Goal: Information Seeking & Learning: Learn about a topic

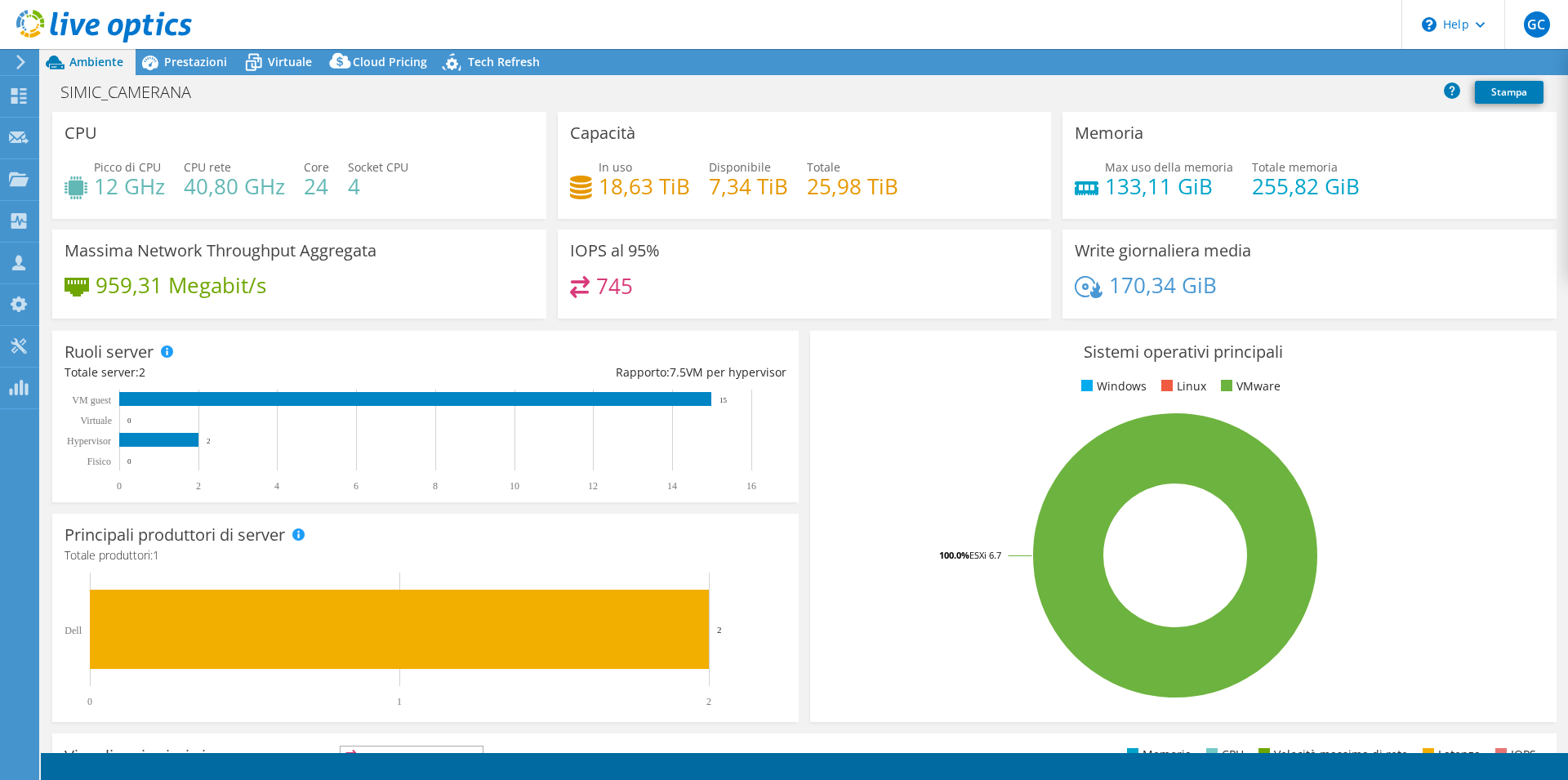
select select "USD"
click at [187, 58] on span "Prestazioni" at bounding box center [196, 62] width 63 height 16
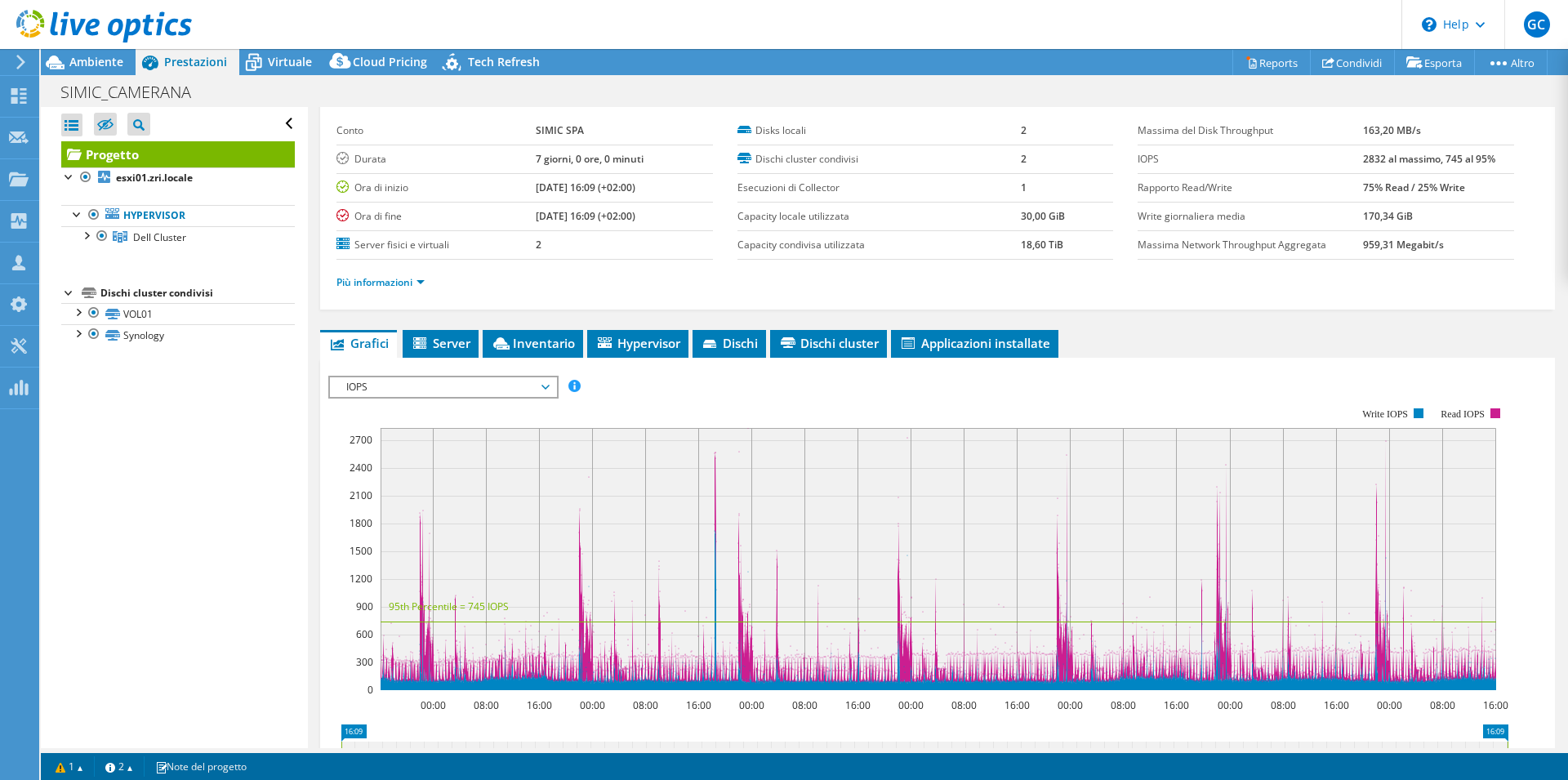
scroll to position [72, 0]
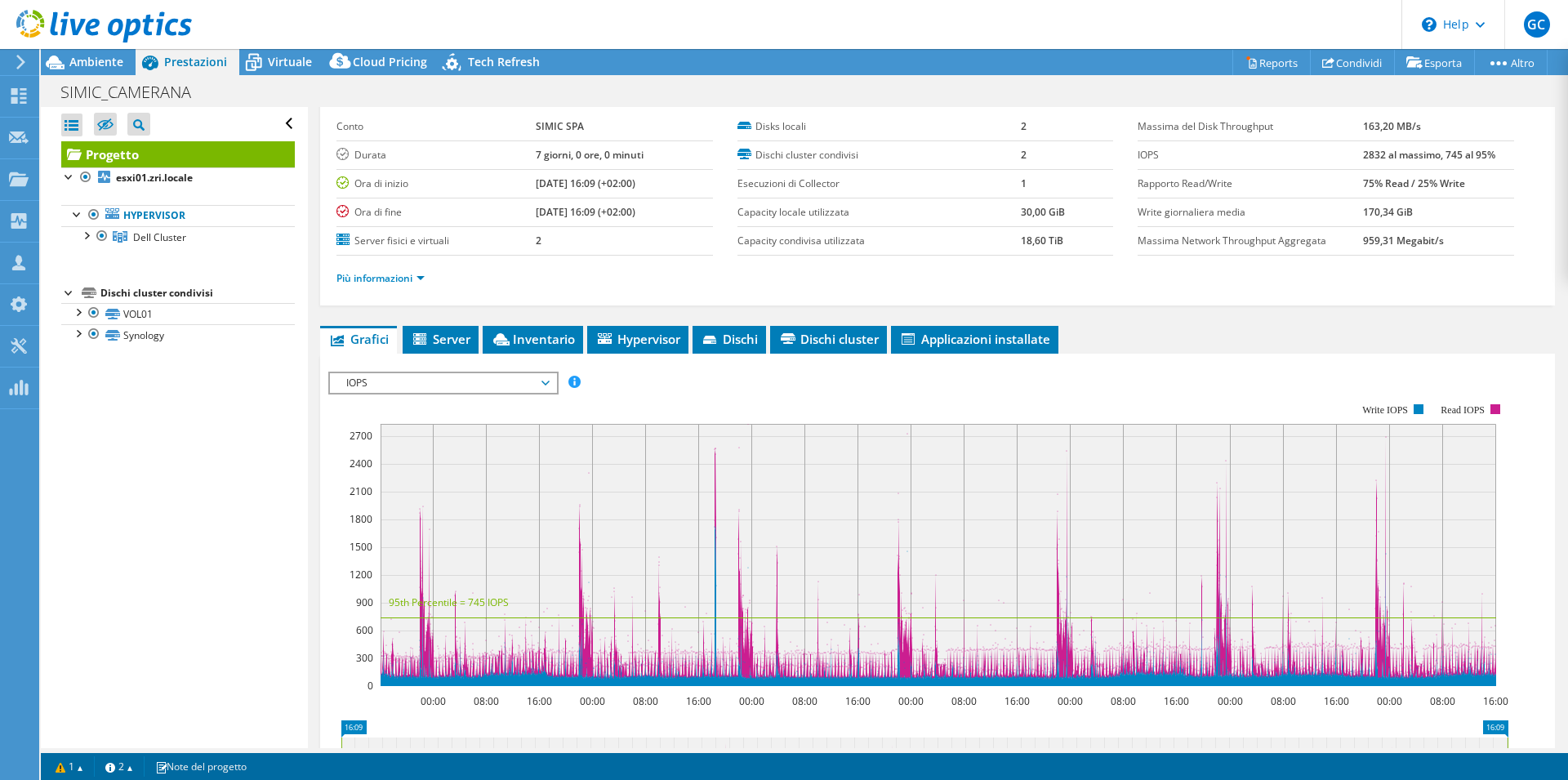
click at [399, 380] on span "IOPS" at bounding box center [442, 383] width 210 height 20
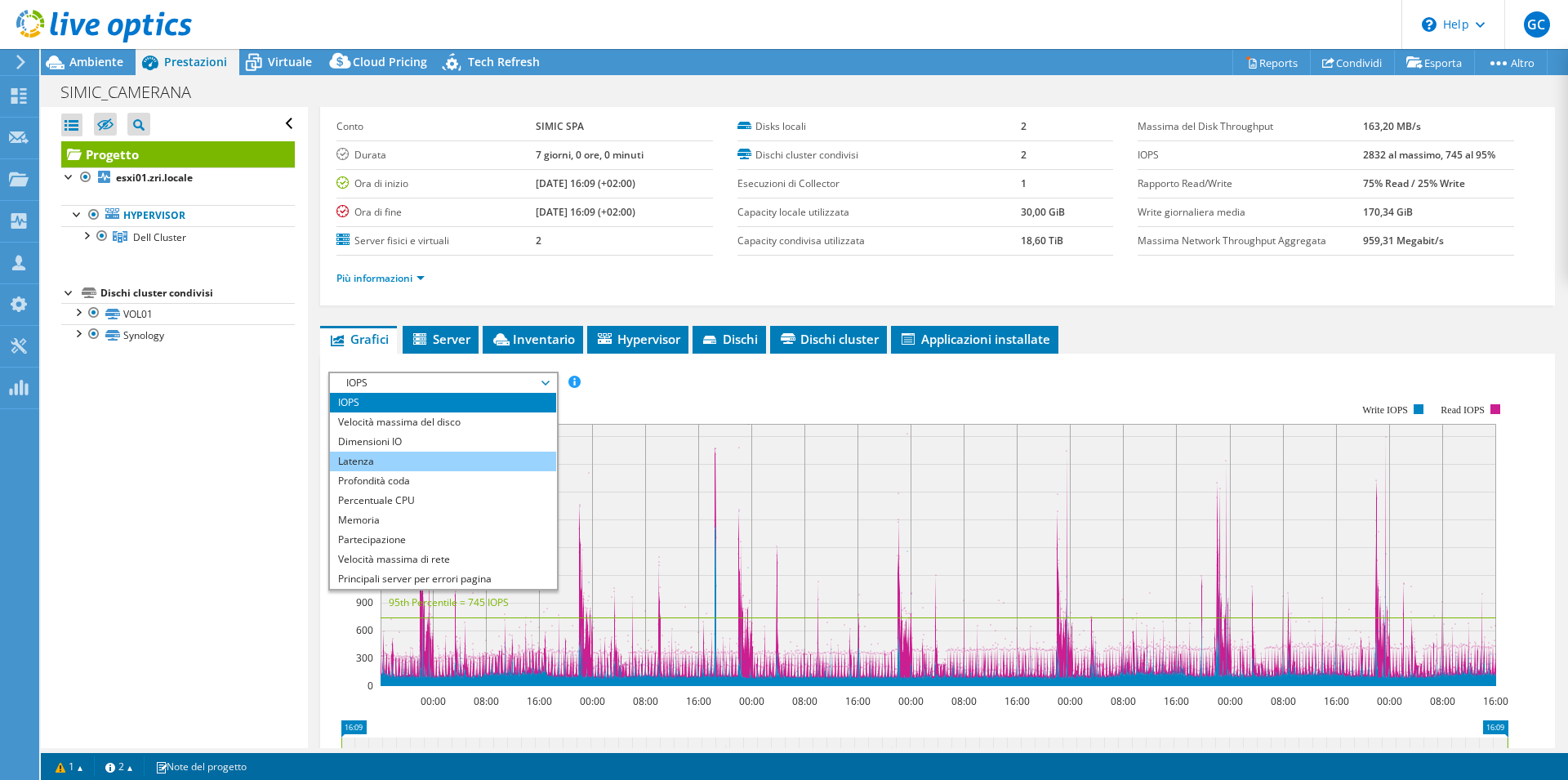
click at [397, 453] on li "Latenza" at bounding box center [443, 462] width 227 height 20
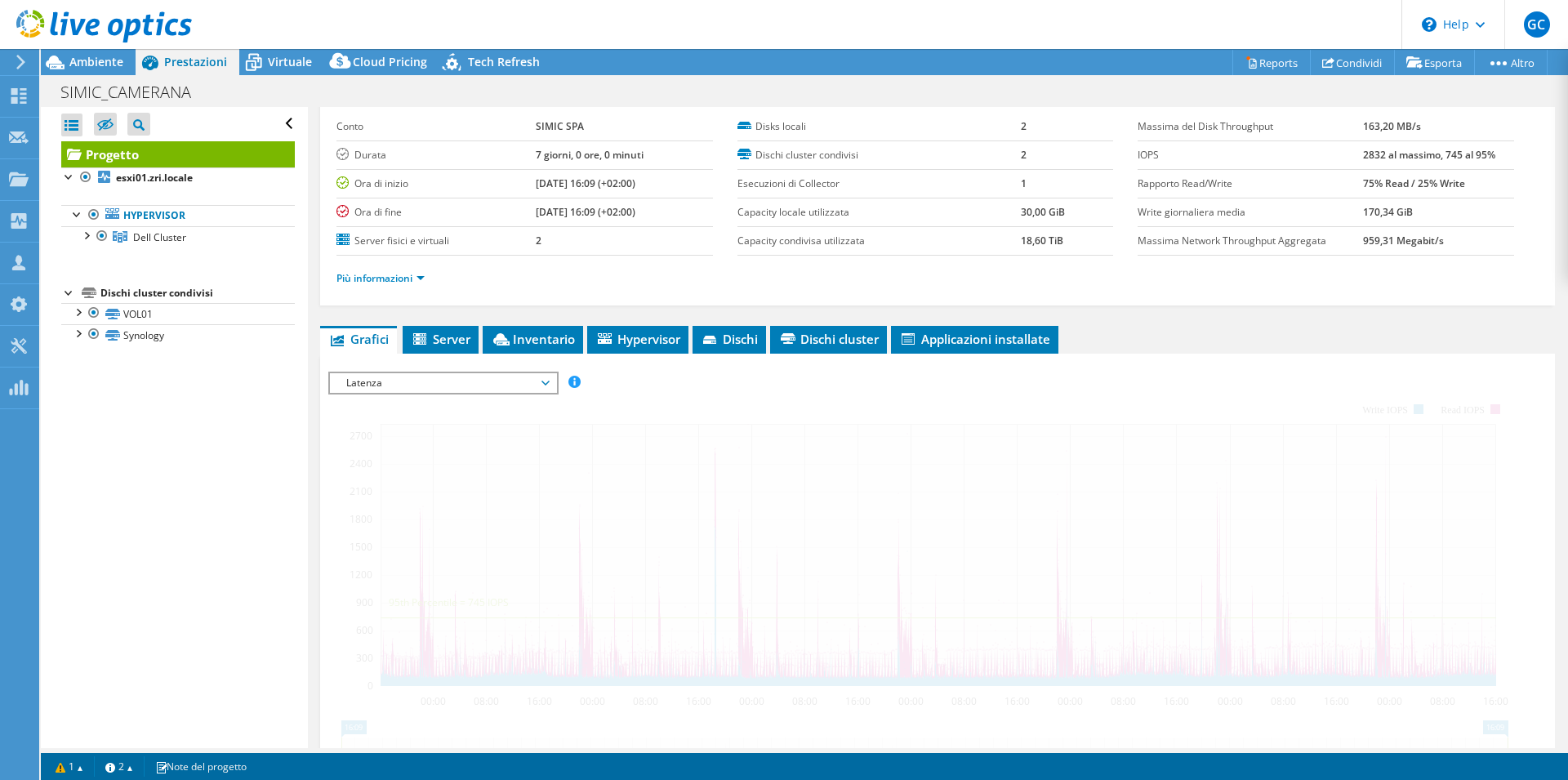
click at [399, 382] on span "Latenza" at bounding box center [442, 383] width 210 height 20
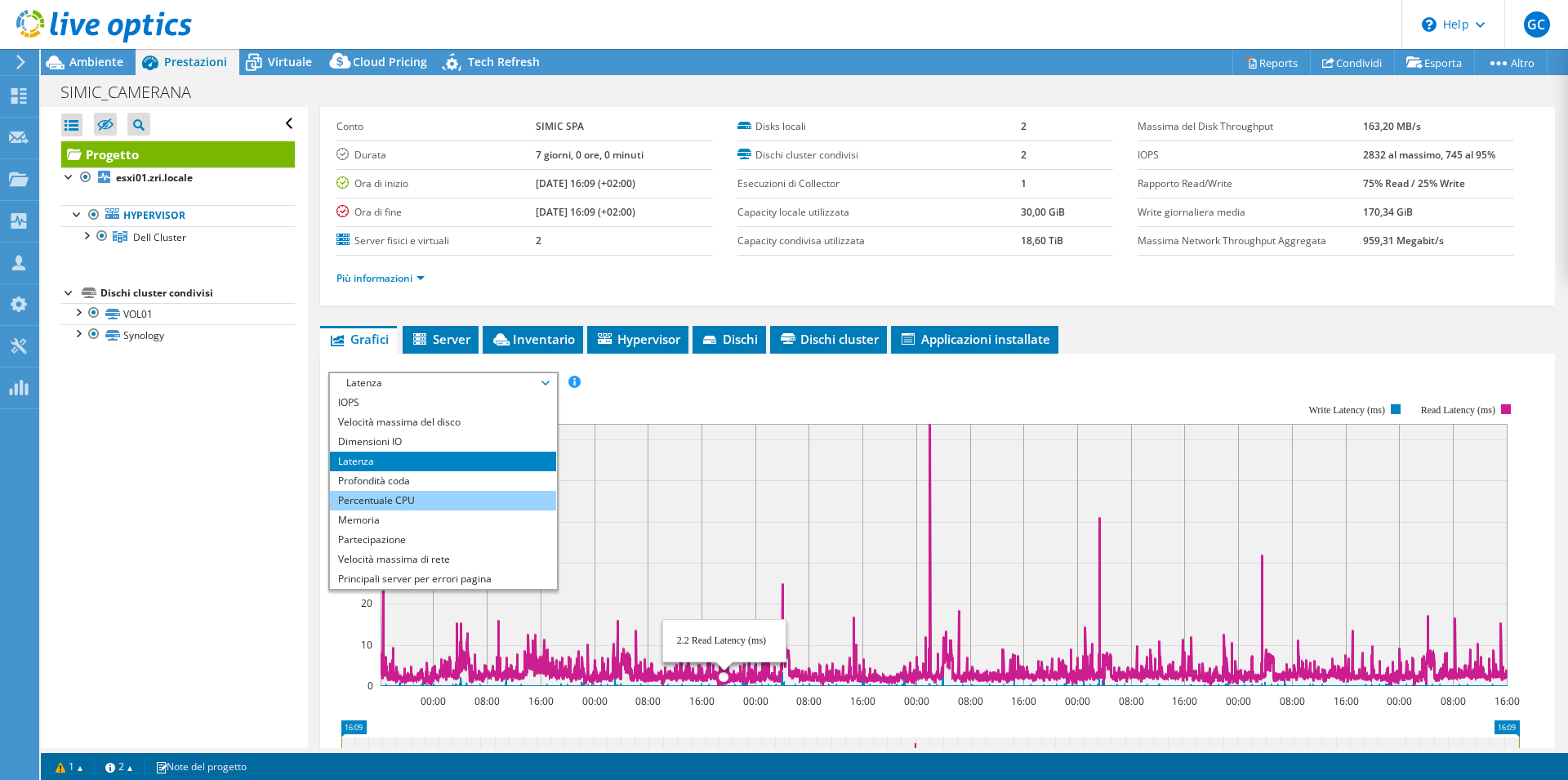
click at [390, 500] on li "Percentuale CPU" at bounding box center [443, 500] width 227 height 20
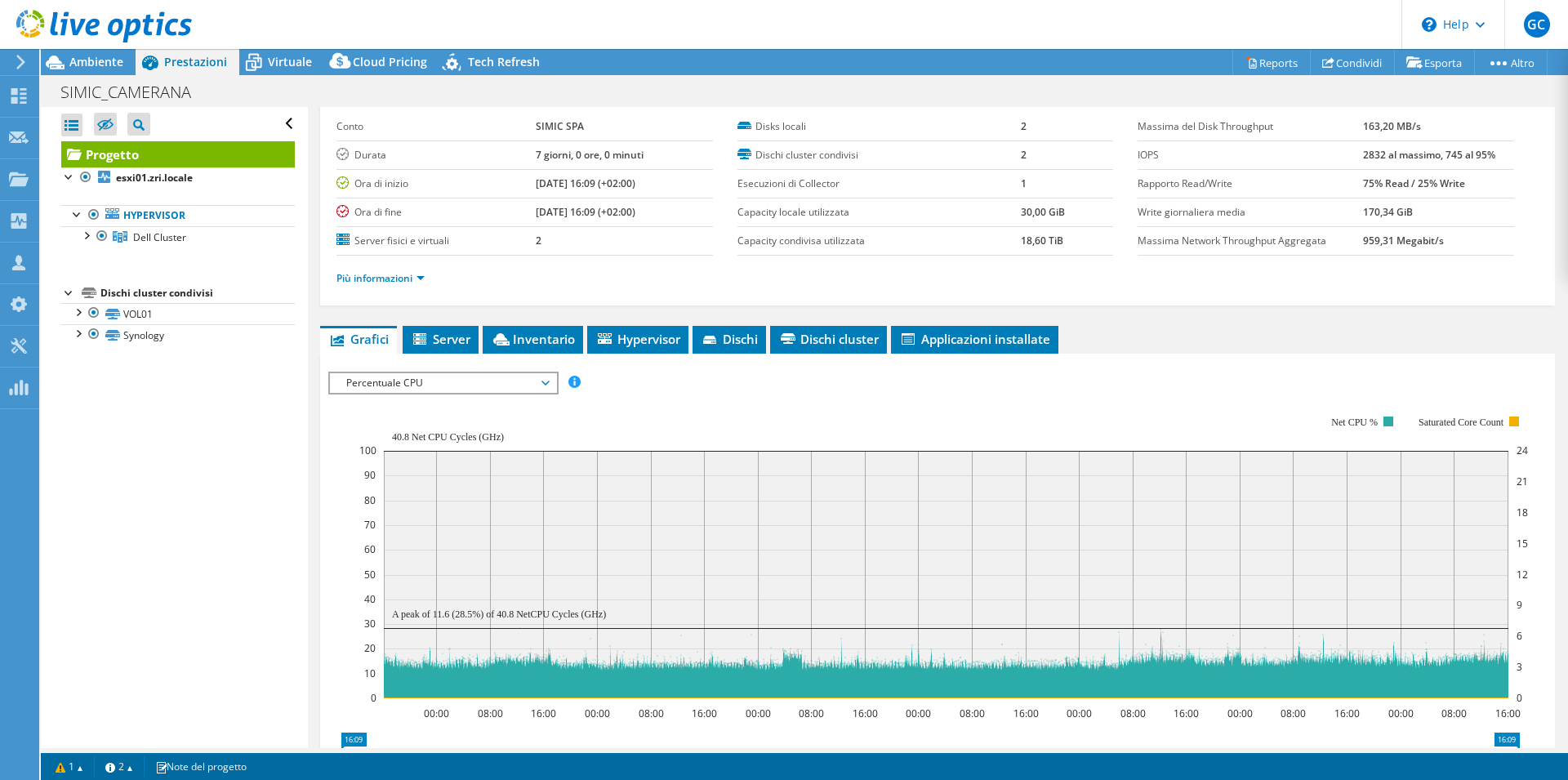
click at [544, 385] on span "Percentuale CPU" at bounding box center [442, 383] width 210 height 20
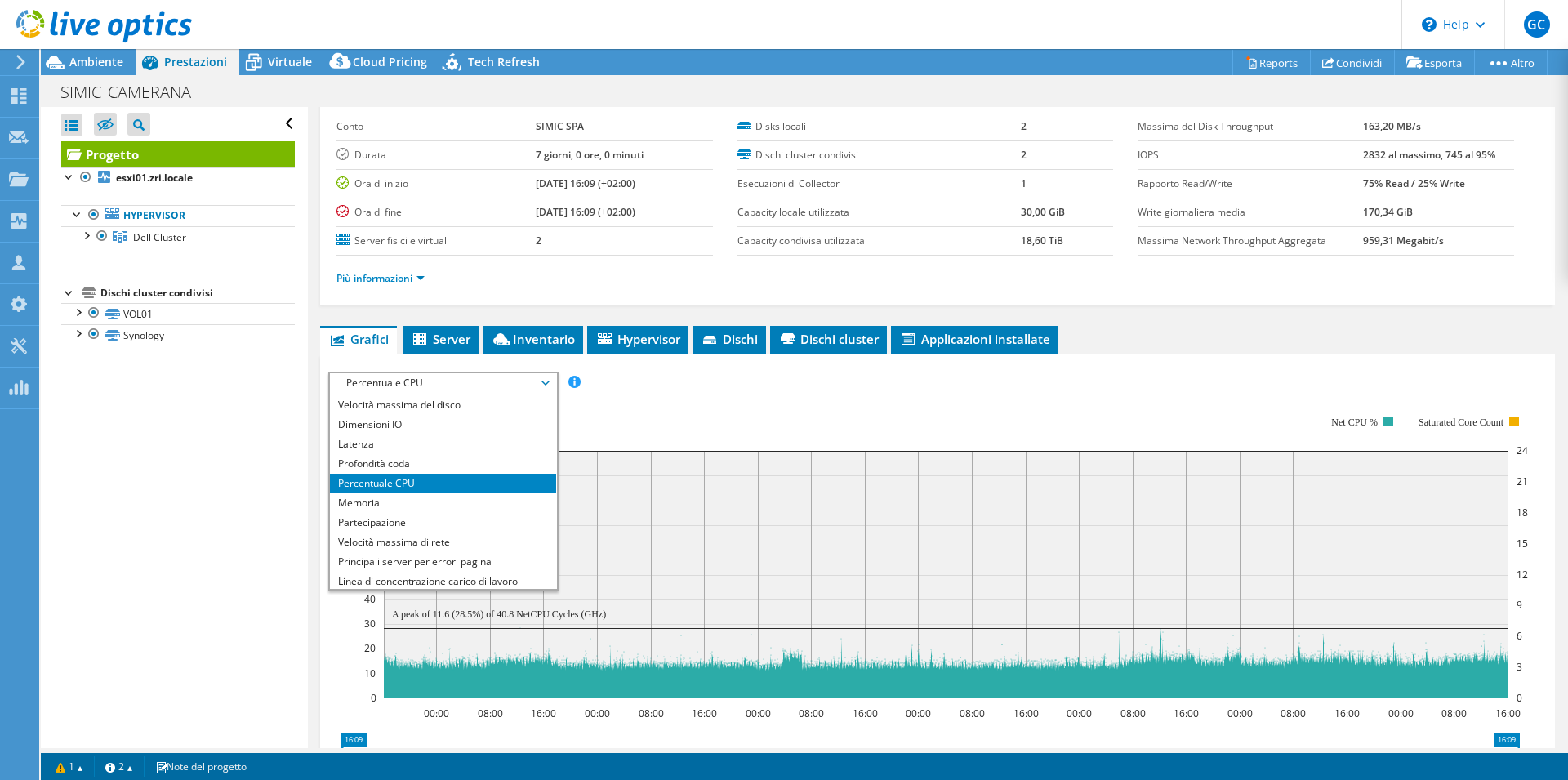
scroll to position [27, 0]
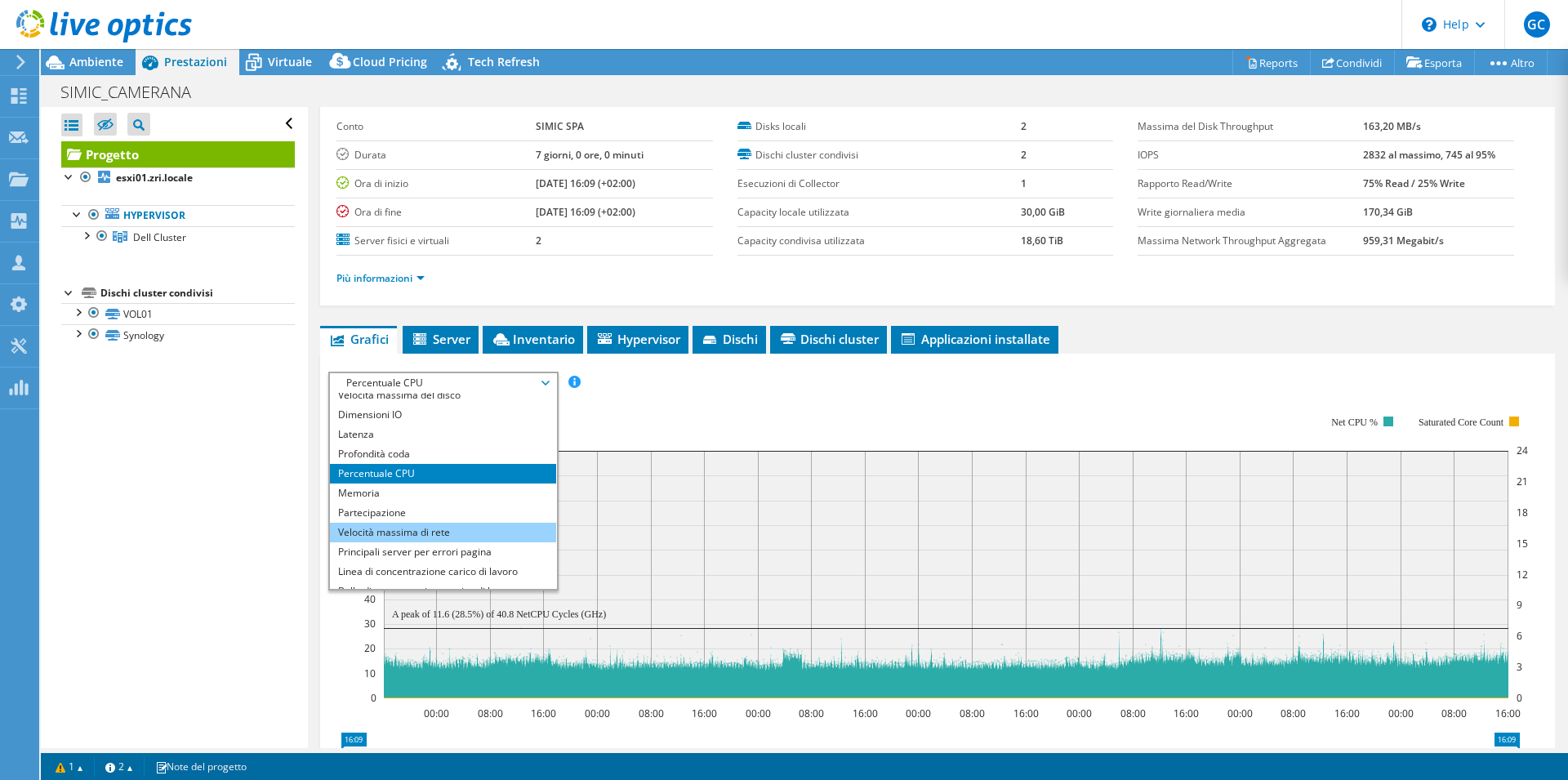
click at [434, 535] on li "Velocità massima di rete" at bounding box center [443, 533] width 227 height 20
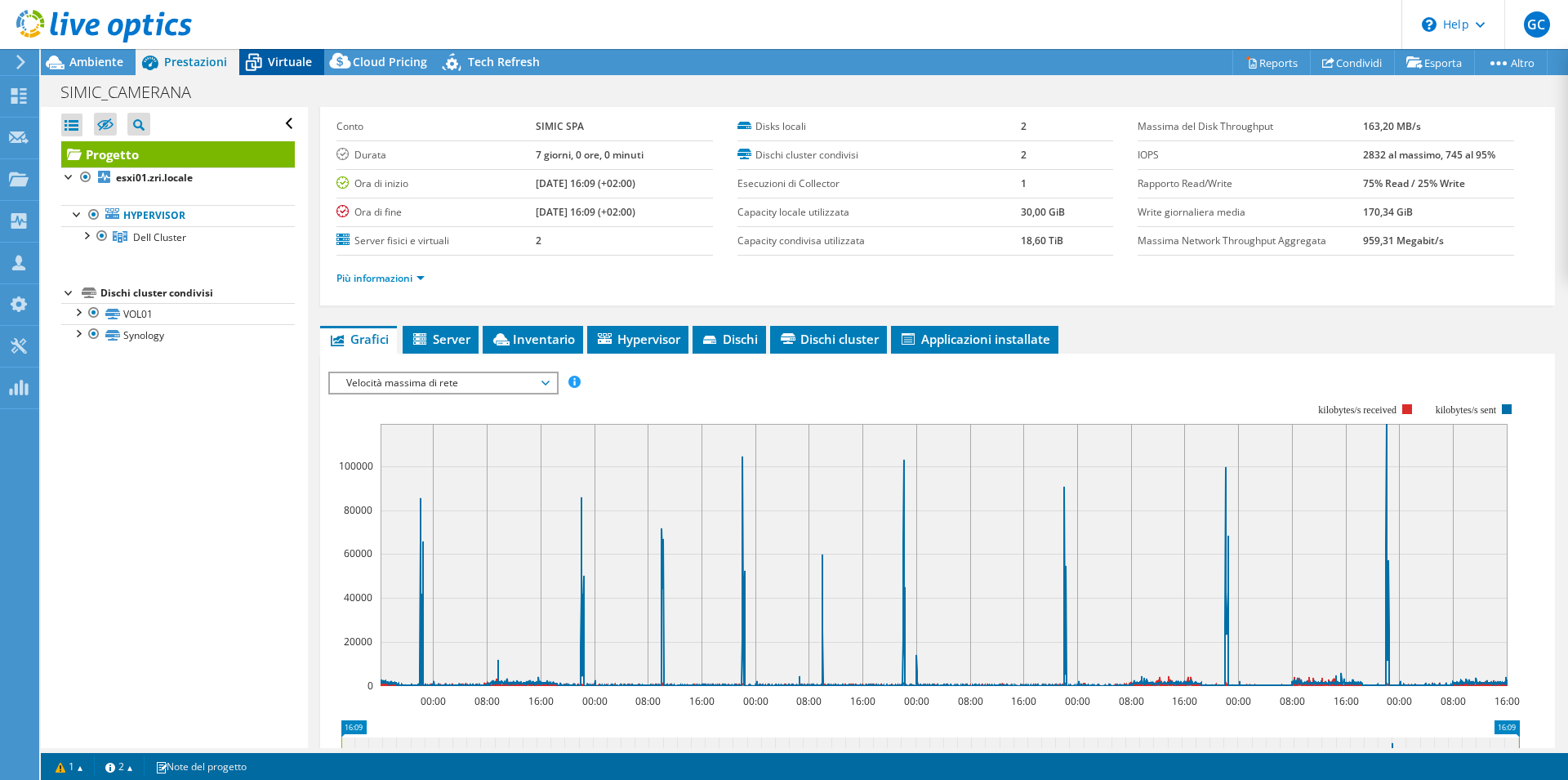
click at [286, 60] on span "Virtuale" at bounding box center [290, 62] width 44 height 16
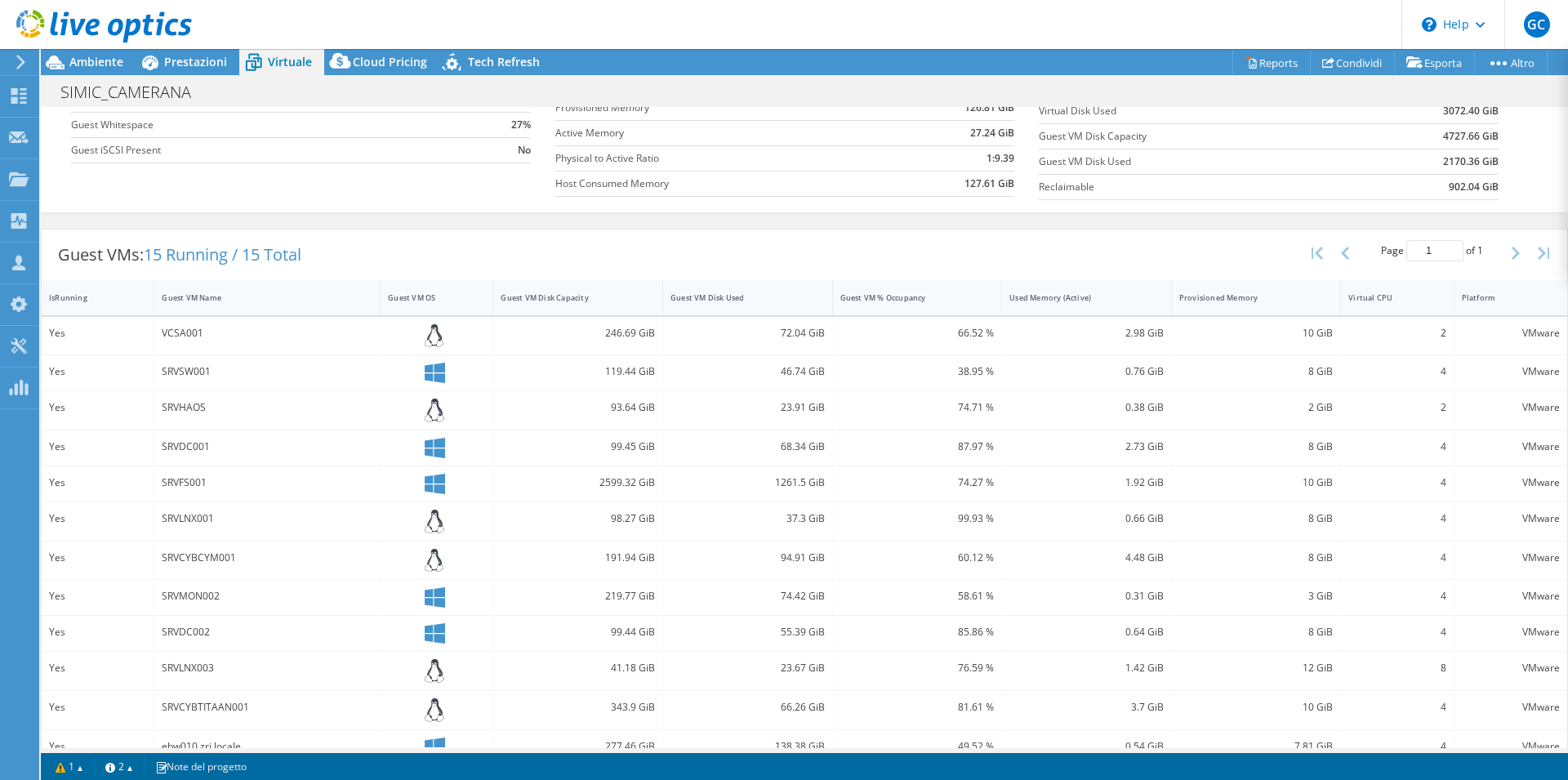
scroll to position [250, 0]
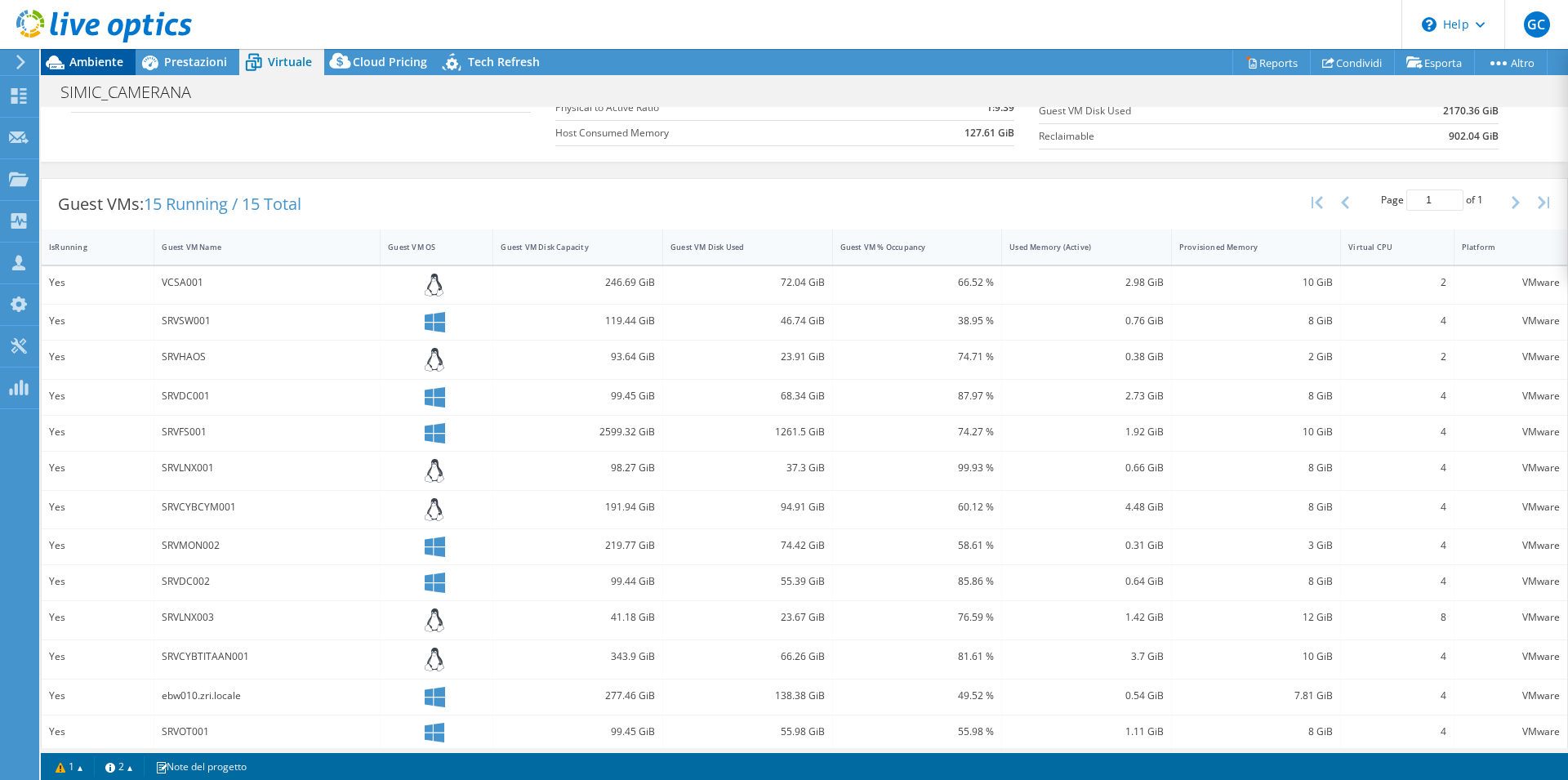
click at [79, 69] on span "Ambiente" at bounding box center [96, 62] width 54 height 16
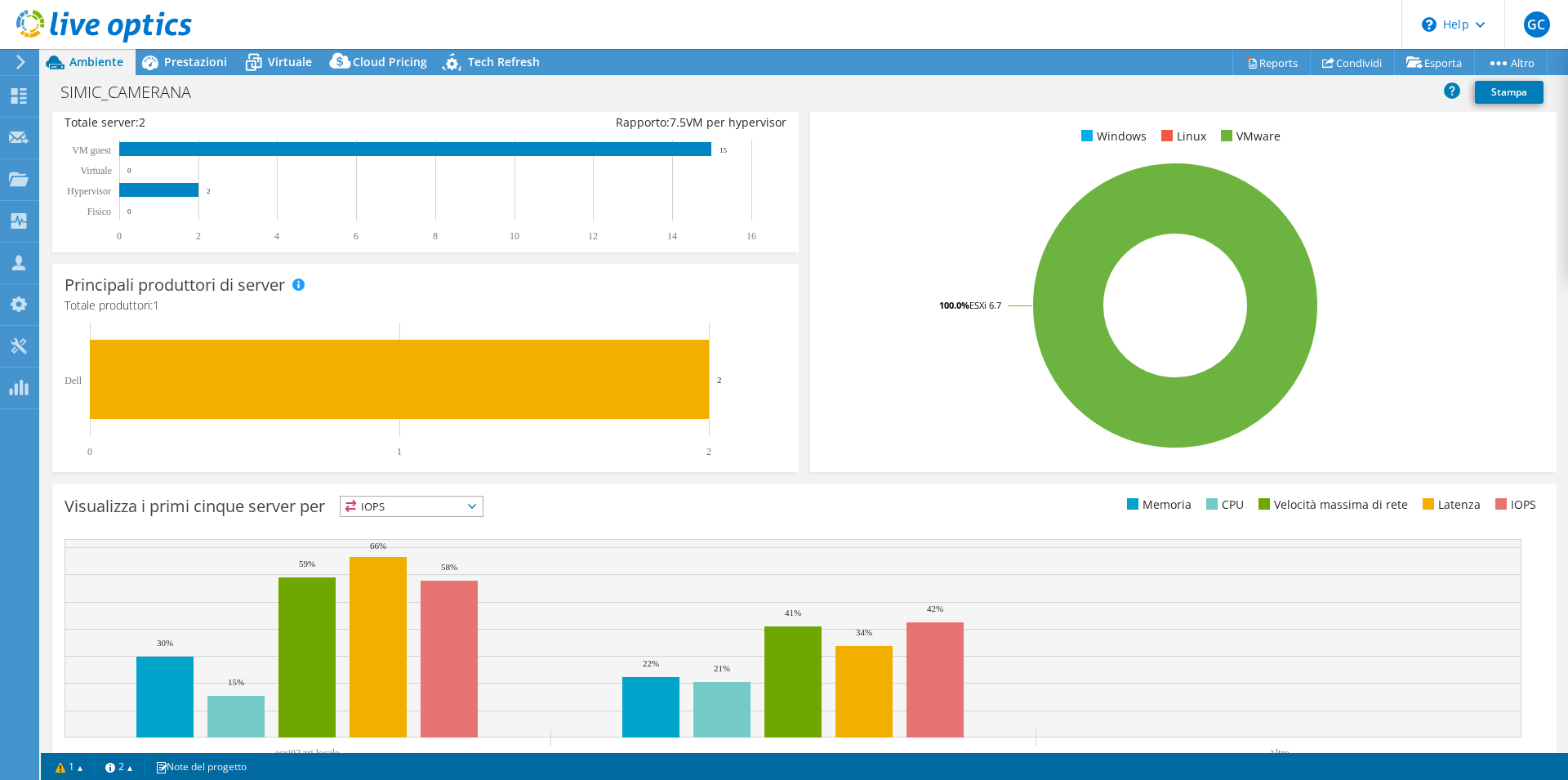
scroll to position [0, 0]
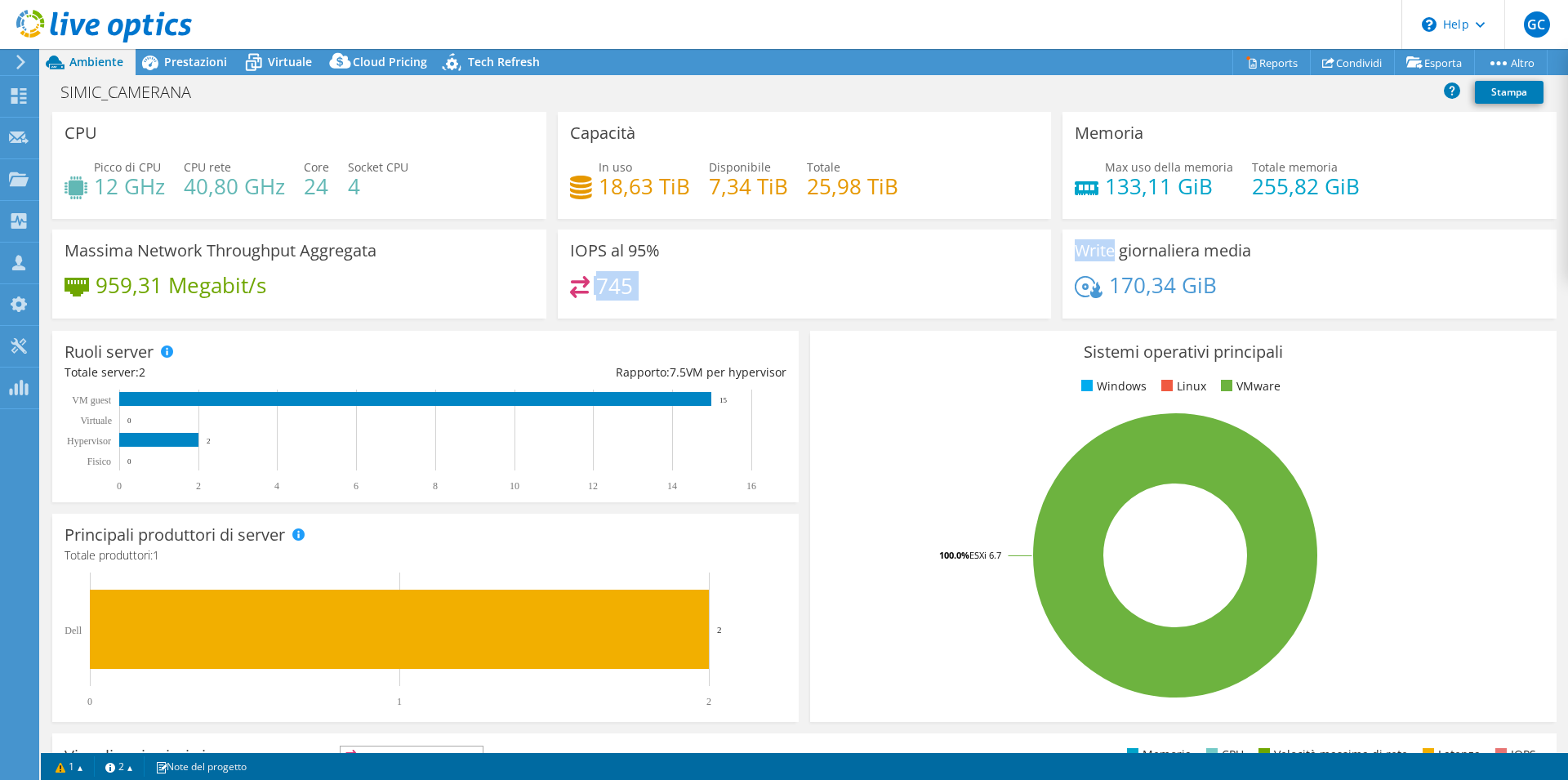
drag, startPoint x: 113, startPoint y: 163, endPoint x: 1196, endPoint y: 433, distance: 1116.1
click at [1137, 253] on div "CPU Picco di CPU 12 GHz CPU rete 40,80 GHz Core 24 Socket CPU 4 Capacità In uso…" at bounding box center [804, 221] width 1516 height 218
click at [170, 63] on span "Prestazioni" at bounding box center [196, 62] width 63 height 16
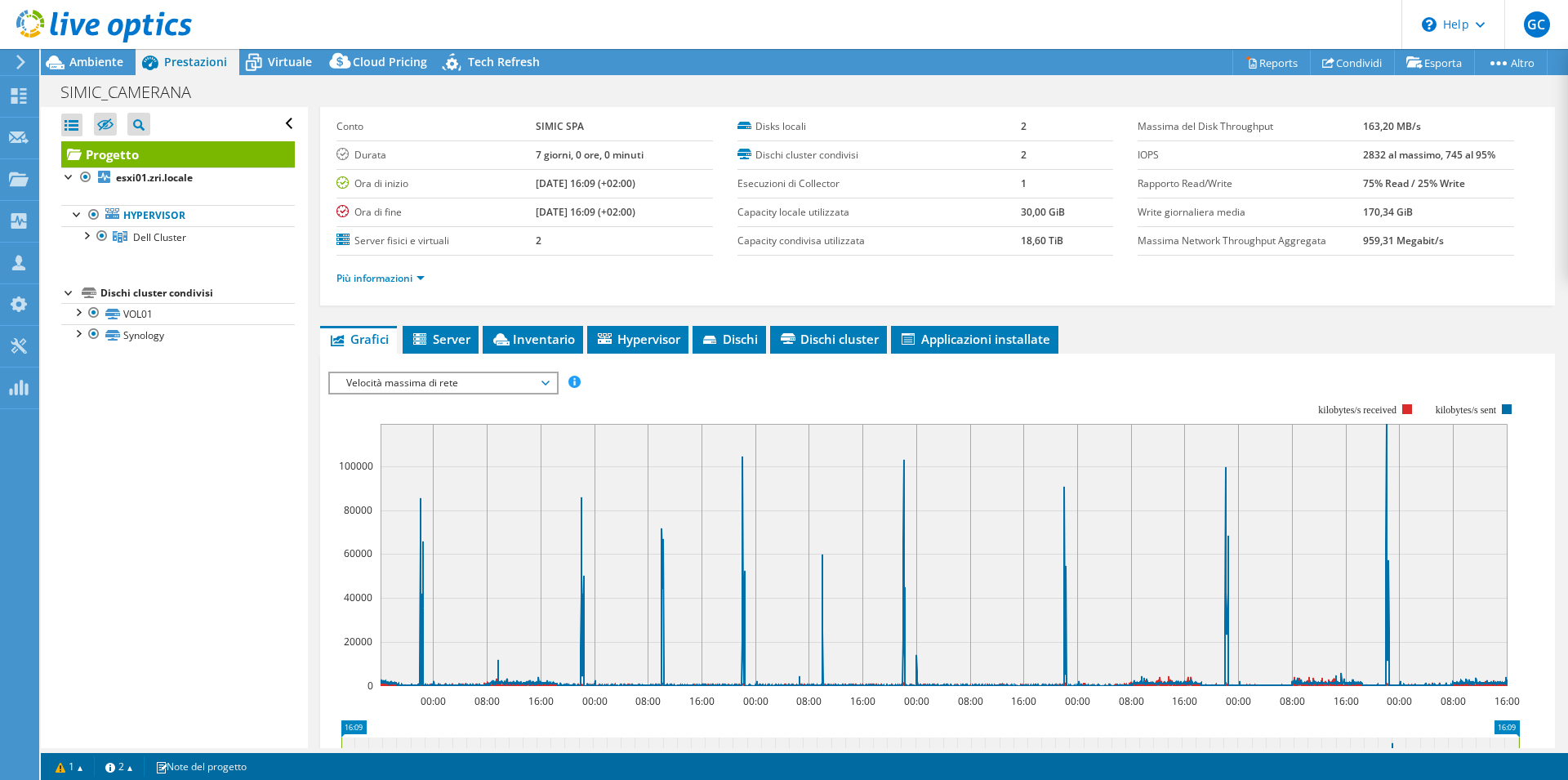
scroll to position [72, 0]
drag, startPoint x: 1329, startPoint y: 209, endPoint x: 1415, endPoint y: 212, distance: 86.1
click at [1415, 212] on tr "Write giornaliera media 170,34 GiB" at bounding box center [1326, 212] width 376 height 29
click at [1347, 217] on label "Write giornaliera media" at bounding box center [1250, 212] width 225 height 17
drag, startPoint x: 1395, startPoint y: 212, endPoint x: 1366, endPoint y: 213, distance: 29.0
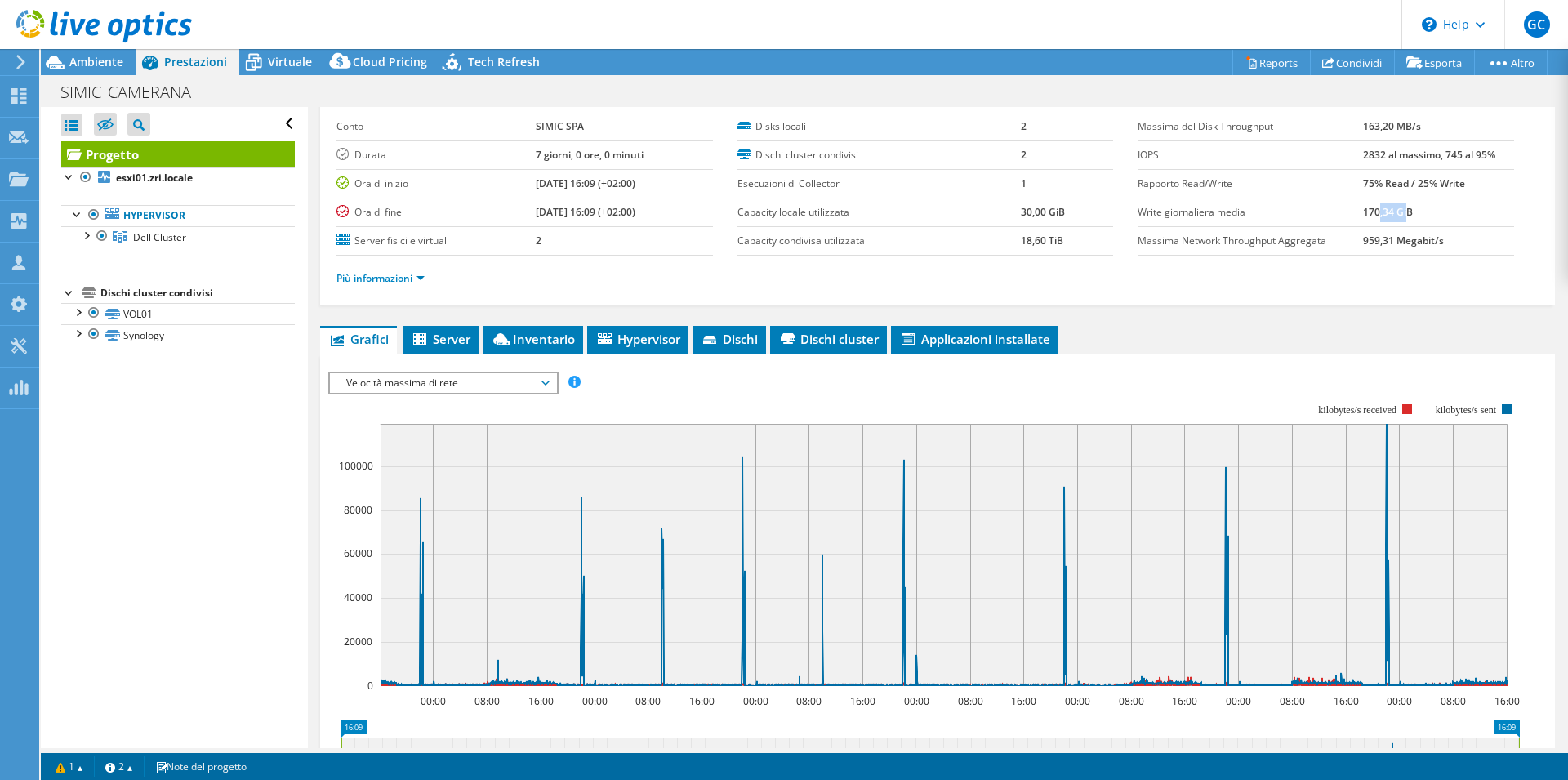
click at [1364, 213] on b "170,34 GiB" at bounding box center [1388, 212] width 50 height 14
drag, startPoint x: 1359, startPoint y: 184, endPoint x: 1450, endPoint y: 177, distance: 91.3
click at [1435, 176] on b "75% Read / 25% Write" at bounding box center [1414, 183] width 102 height 14
click at [1457, 179] on td "75% Read / 25% Write" at bounding box center [1438, 183] width 151 height 29
drag, startPoint x: 1436, startPoint y: 181, endPoint x: 1370, endPoint y: 181, distance: 66.0
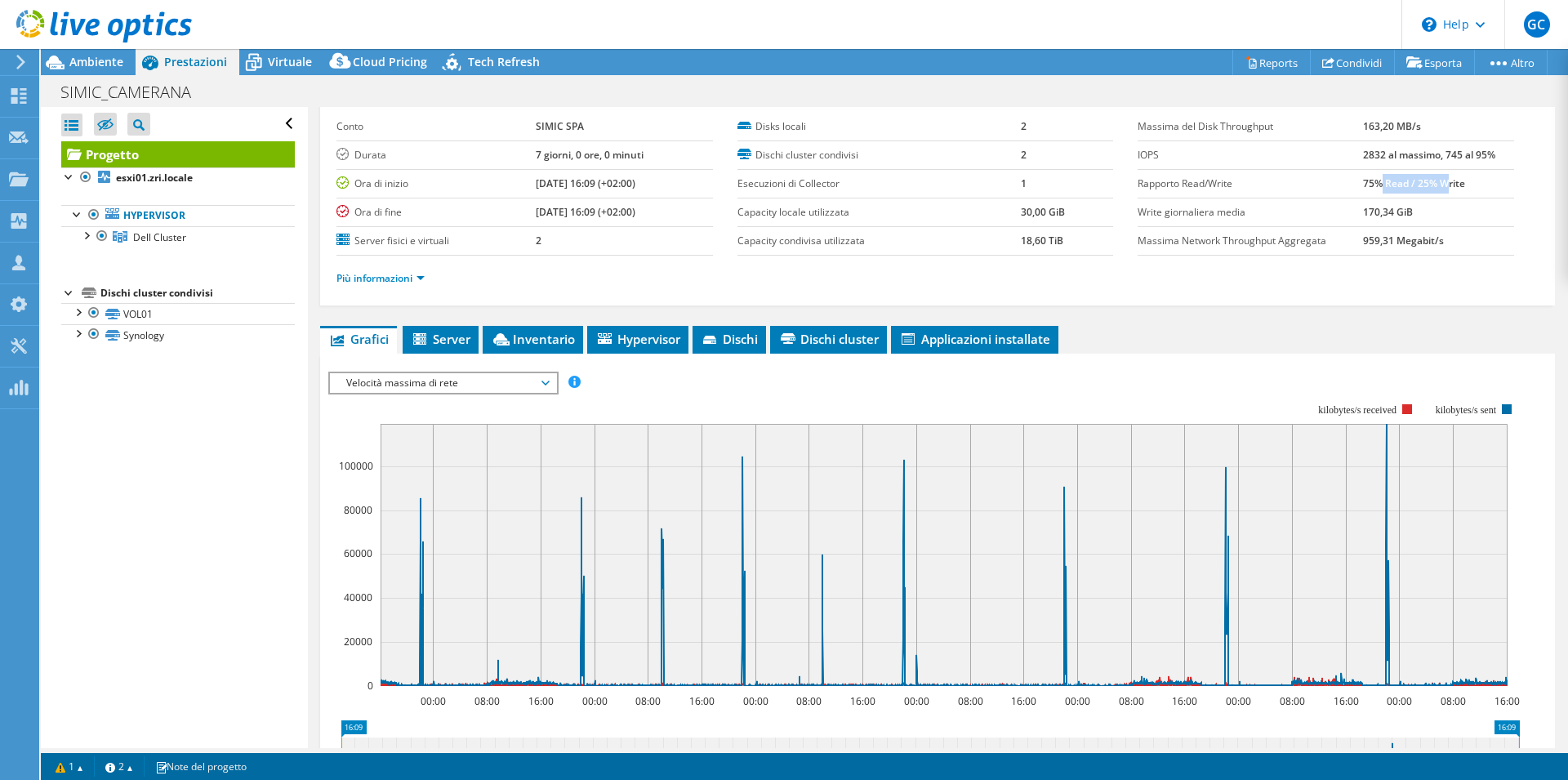
click at [1370, 181] on b "75% Read / 25% Write" at bounding box center [1414, 183] width 102 height 14
click at [1435, 181] on b "75% Read / 25% Write" at bounding box center [1414, 183] width 102 height 14
click at [1363, 187] on b "75% Read / 25% Write" at bounding box center [1414, 183] width 102 height 14
drag, startPoint x: 1351, startPoint y: 213, endPoint x: 1400, endPoint y: 206, distance: 49.5
click at [1400, 206] on td "170,34 GiB" at bounding box center [1438, 212] width 151 height 29
